Goal: Find specific page/section: Find specific page/section

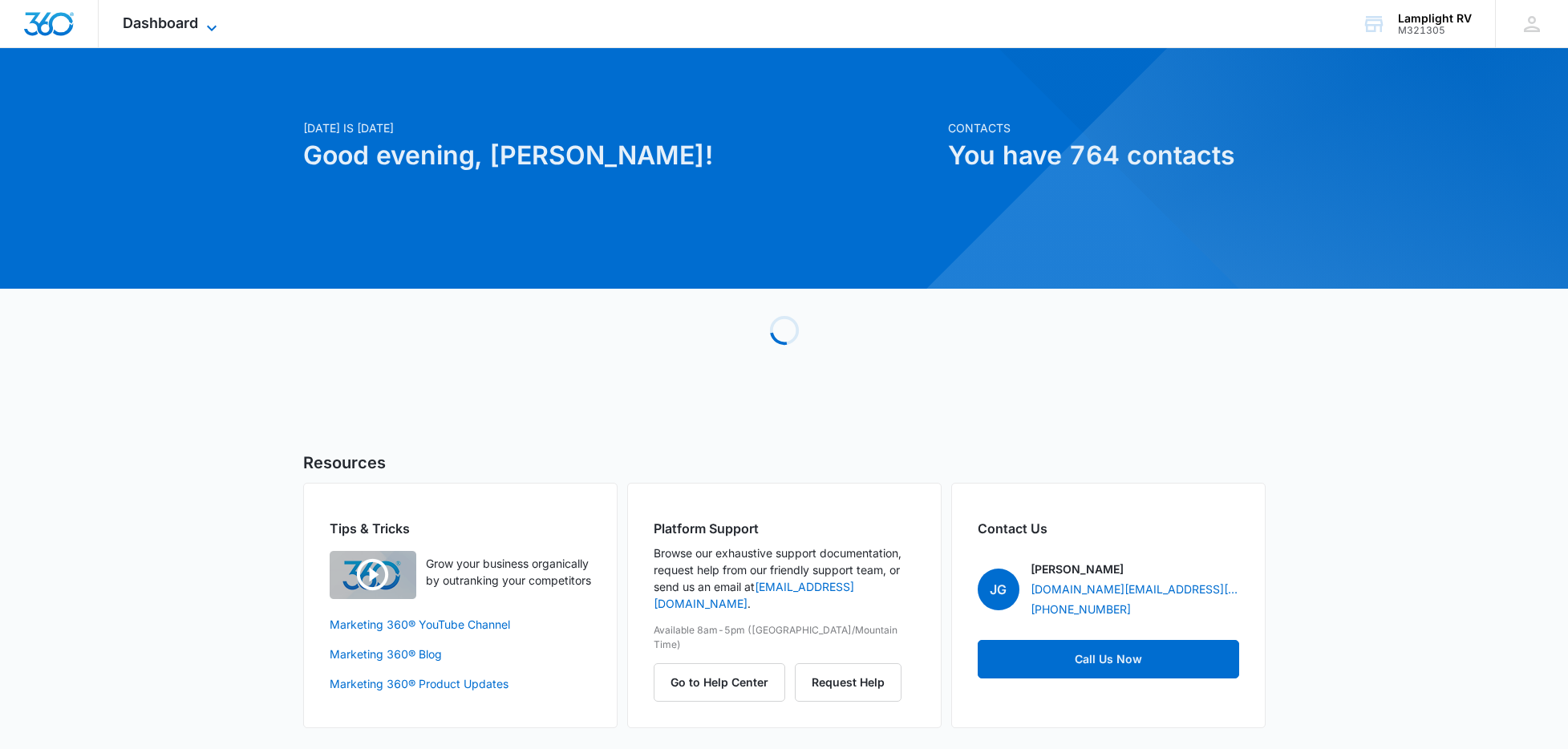
click at [209, 19] on icon at bounding box center [212, 28] width 19 height 19
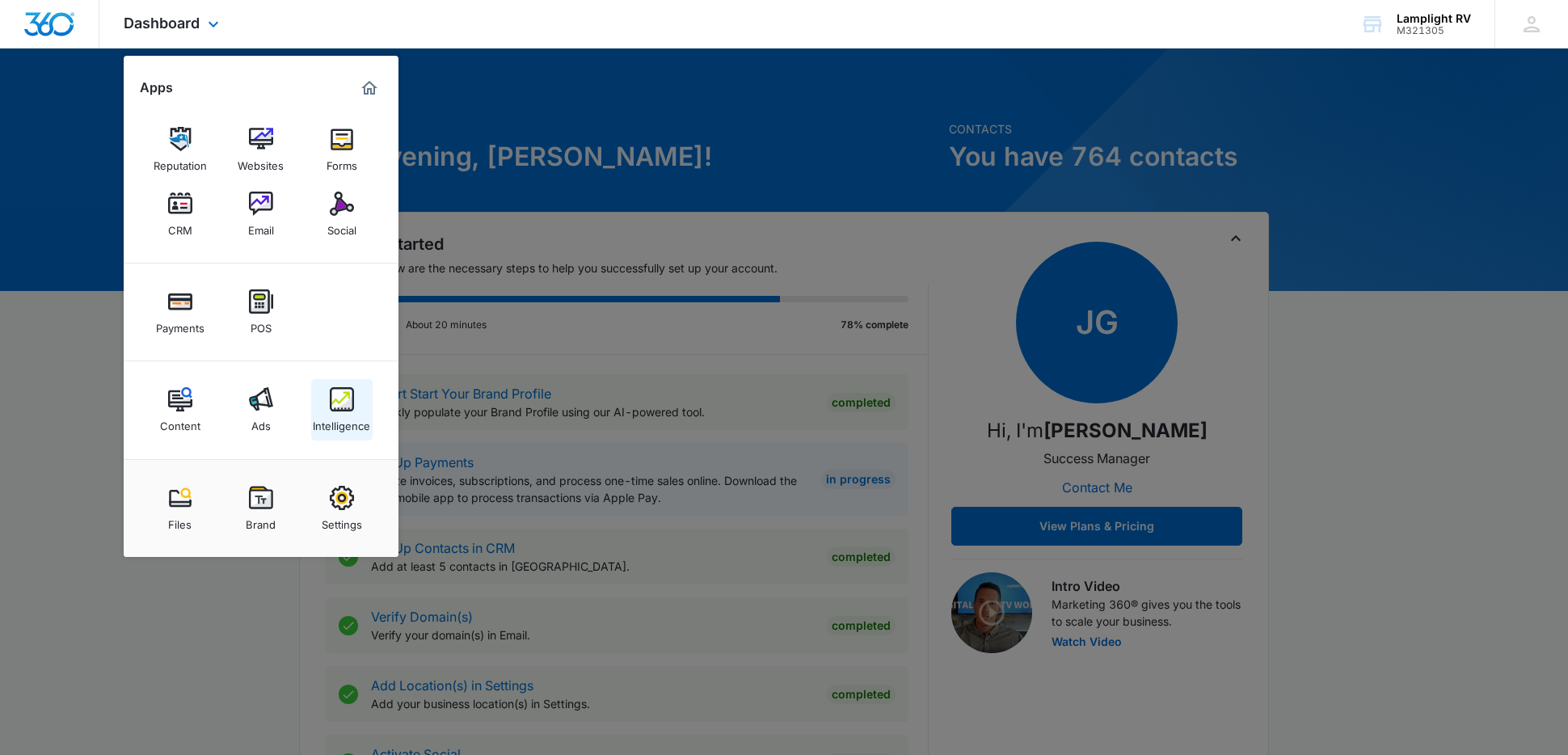
click at [339, 411] on div "Intelligence" at bounding box center [341, 422] width 57 height 21
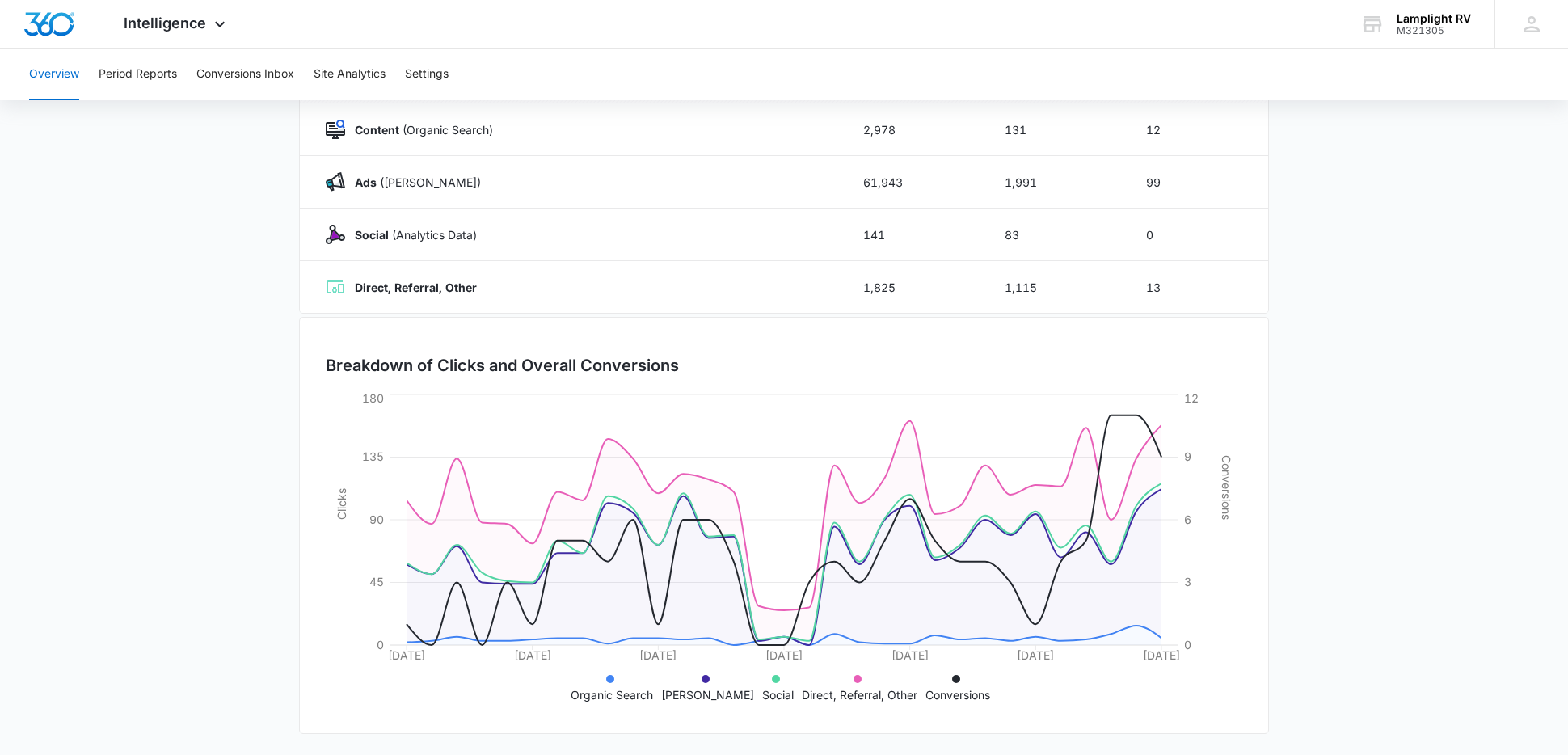
scroll to position [246, 0]
click at [279, 85] on button "Conversions Inbox" at bounding box center [245, 74] width 98 height 52
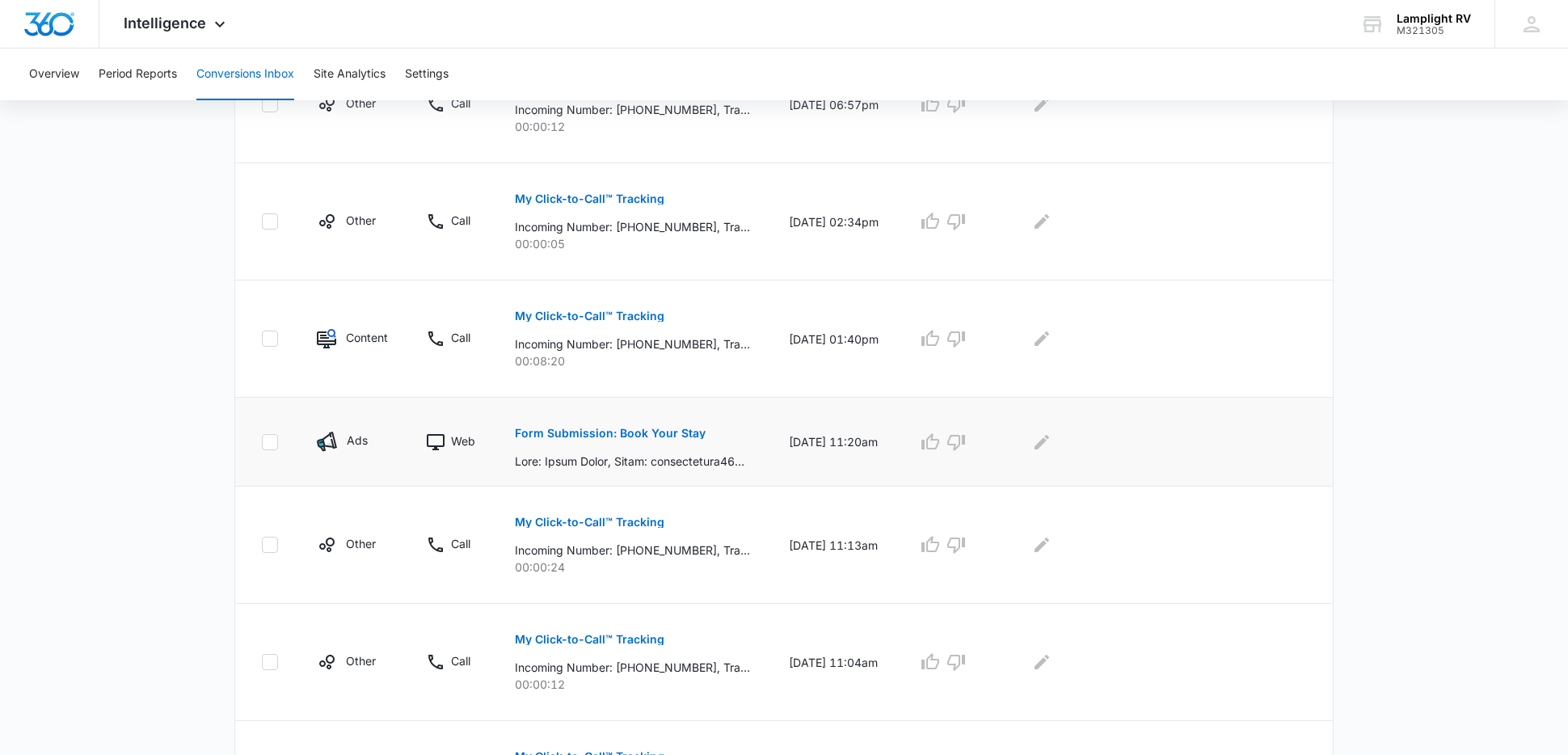
scroll to position [438, 0]
